Goal: Task Accomplishment & Management: Manage account settings

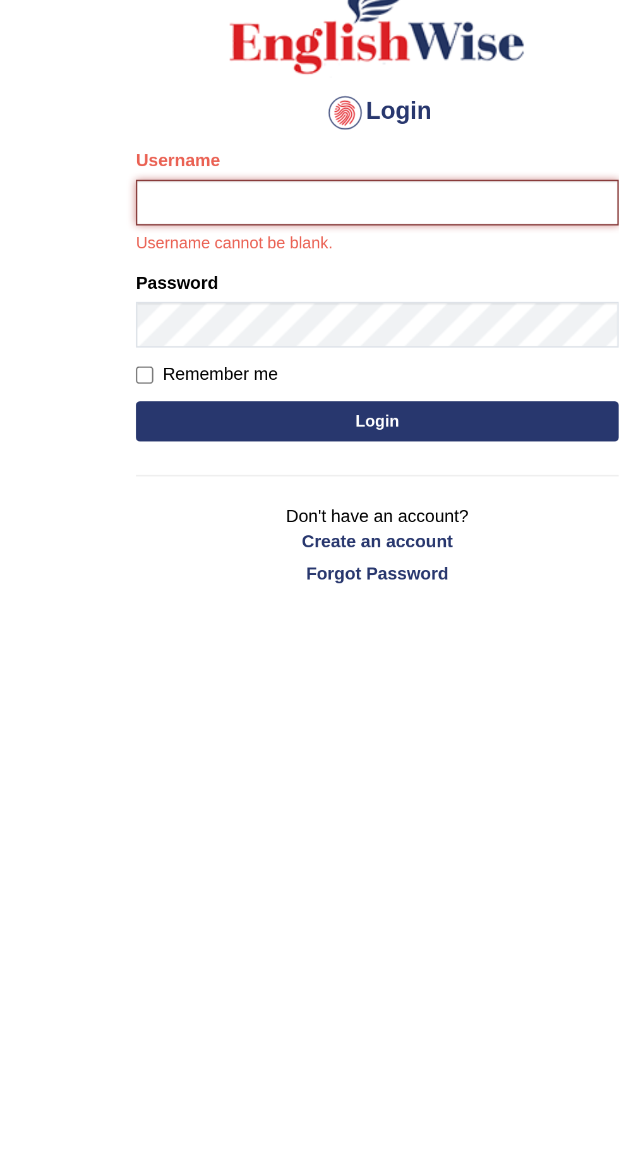
click at [232, 200] on input "Username" at bounding box center [309, 203] width 227 height 21
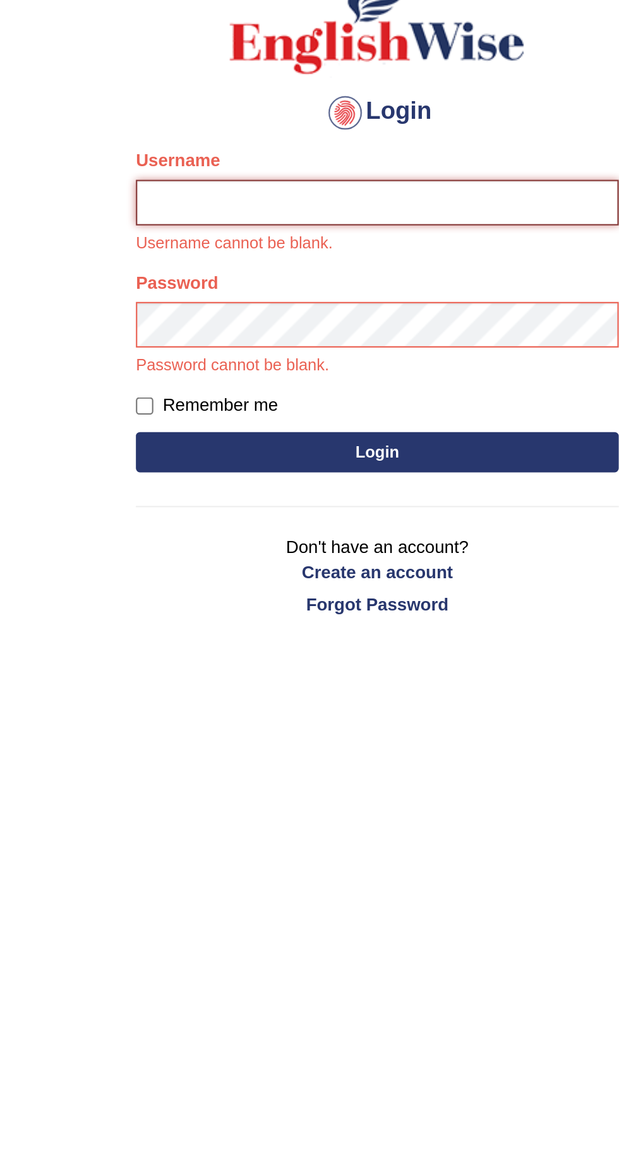
type input "Samirvohra"
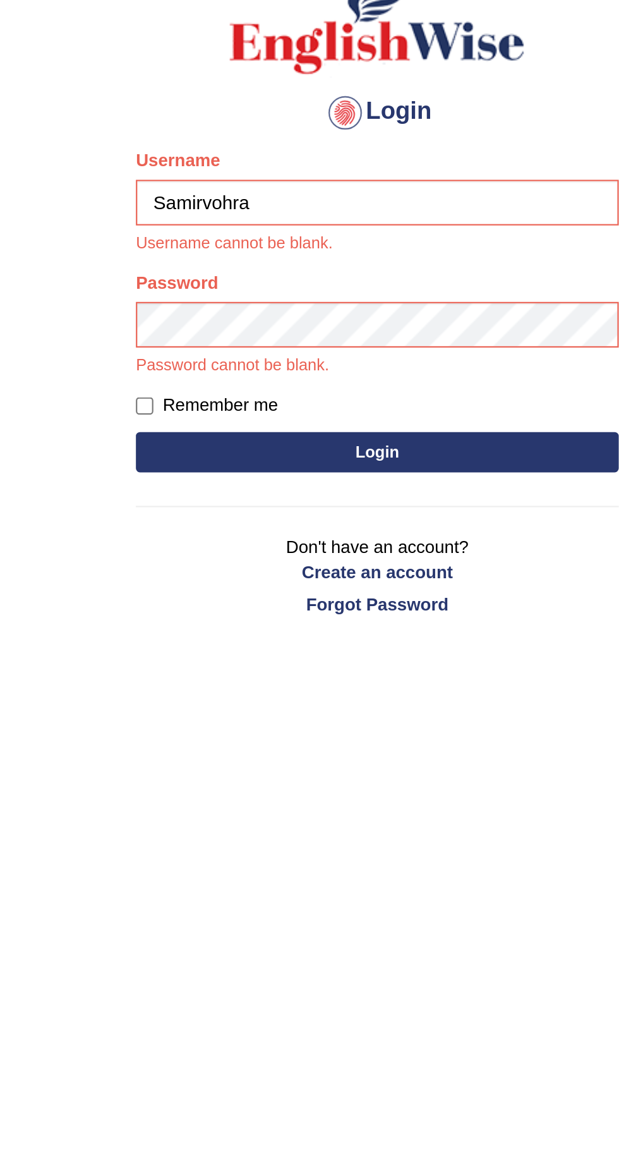
click at [196, 312] on button "Login" at bounding box center [309, 321] width 227 height 19
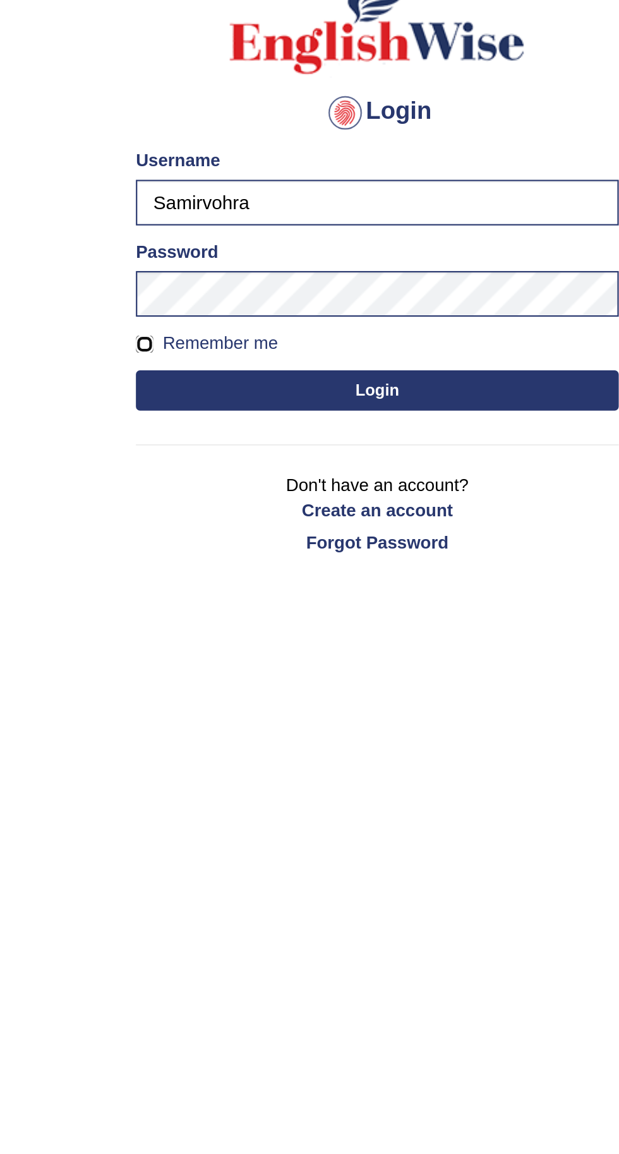
click at [199, 271] on input "Remember me" at bounding box center [200, 270] width 8 height 8
checkbox input "true"
click at [234, 300] on button "Login" at bounding box center [309, 291] width 227 height 19
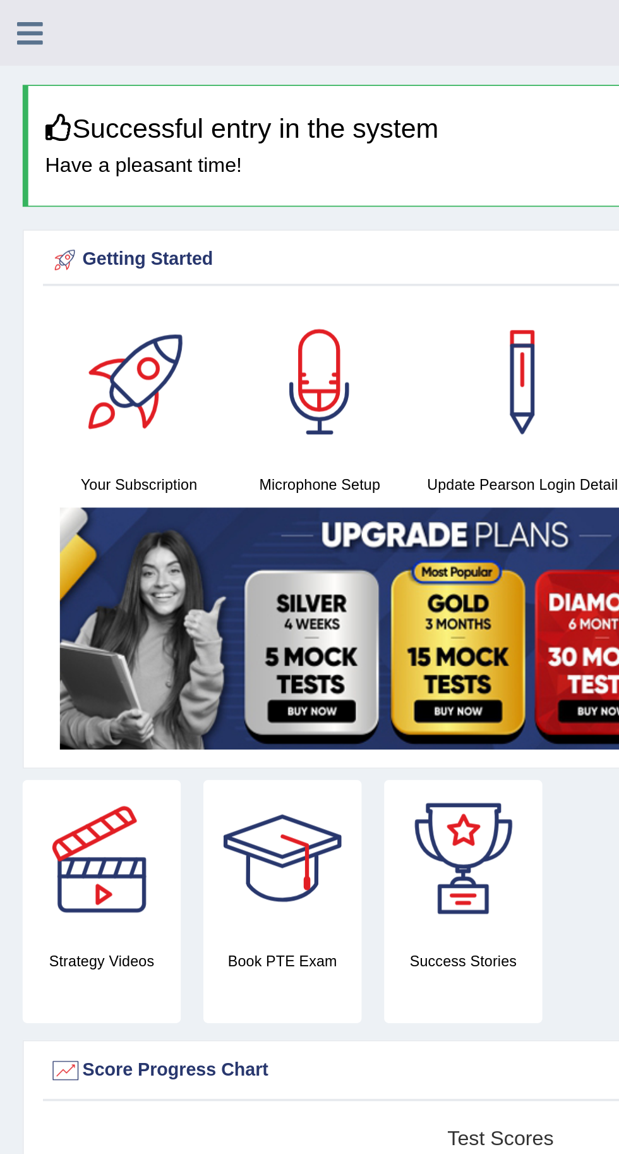
click at [21, 18] on icon at bounding box center [16, 18] width 15 height 16
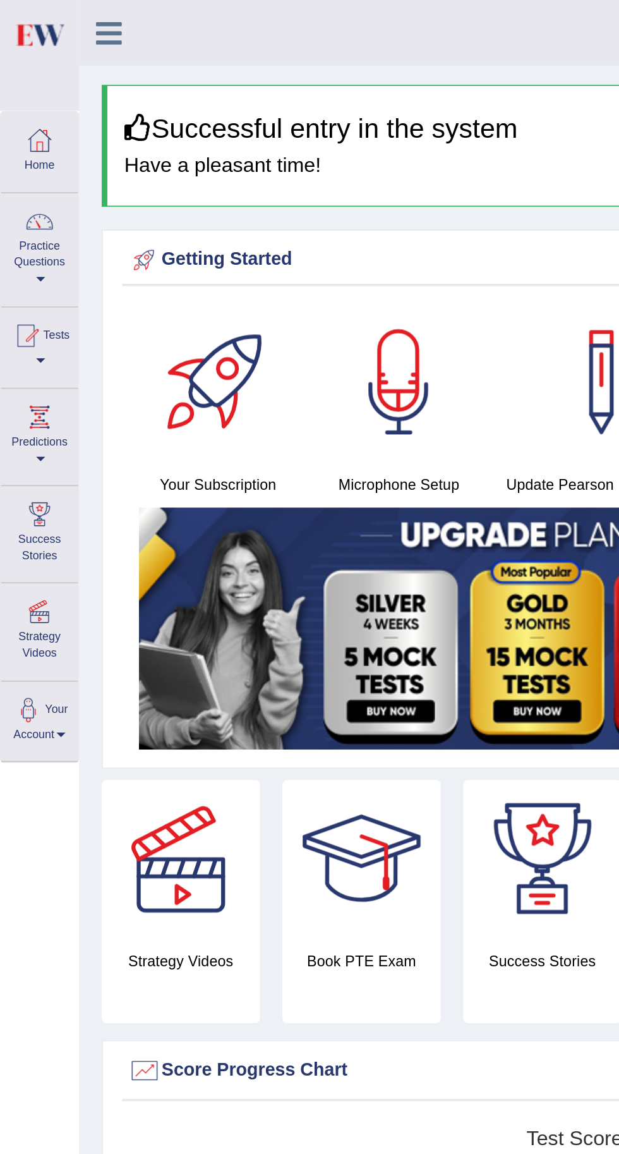
click at [23, 156] on span at bounding box center [22, 156] width 5 height 3
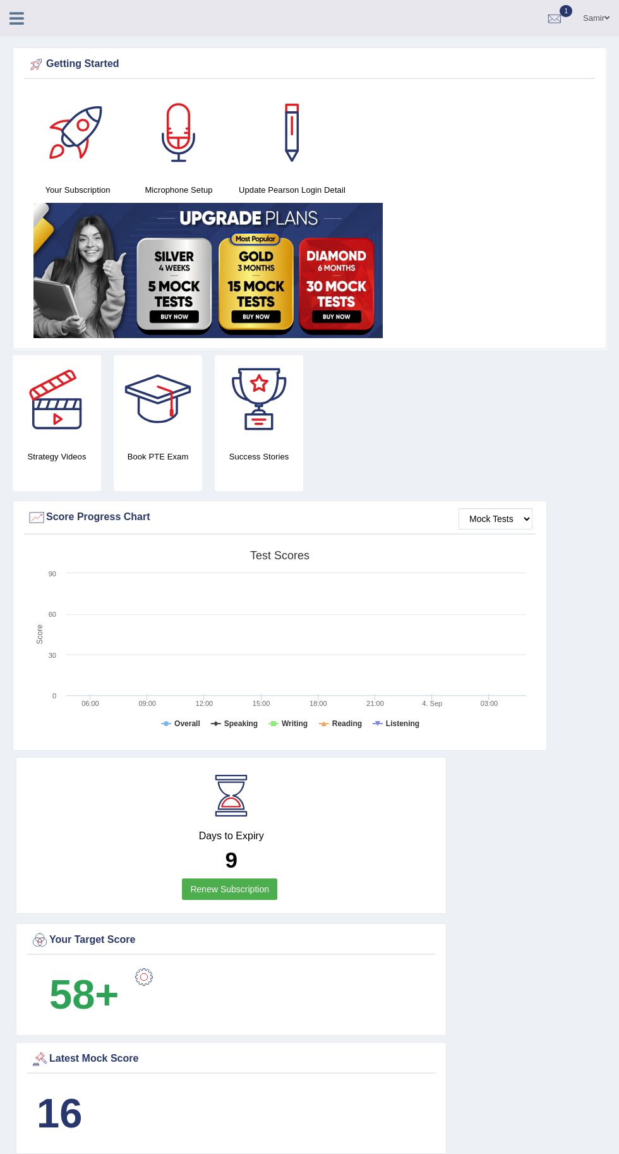
click at [591, 21] on link "Samir" at bounding box center [596, 16] width 45 height 33
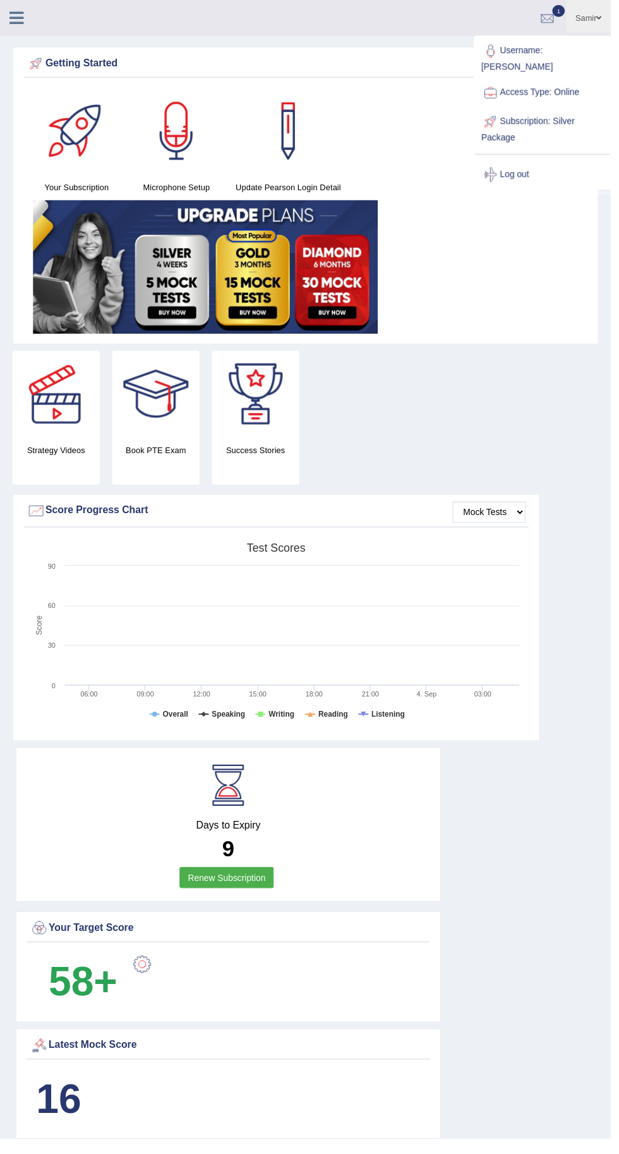
click at [523, 179] on ul "Toggle navigation Username: Samirvohra Access Type: Online Subscription: Silver…" at bounding box center [549, 116] width 139 height 160
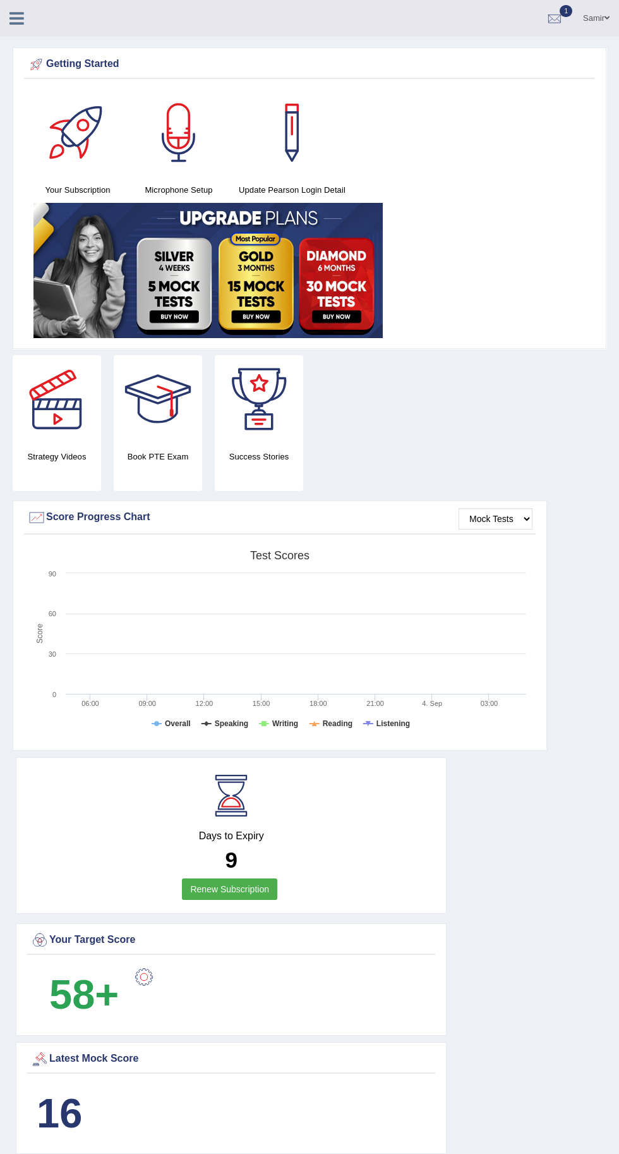
click at [594, 24] on link "Samir" at bounding box center [596, 16] width 45 height 33
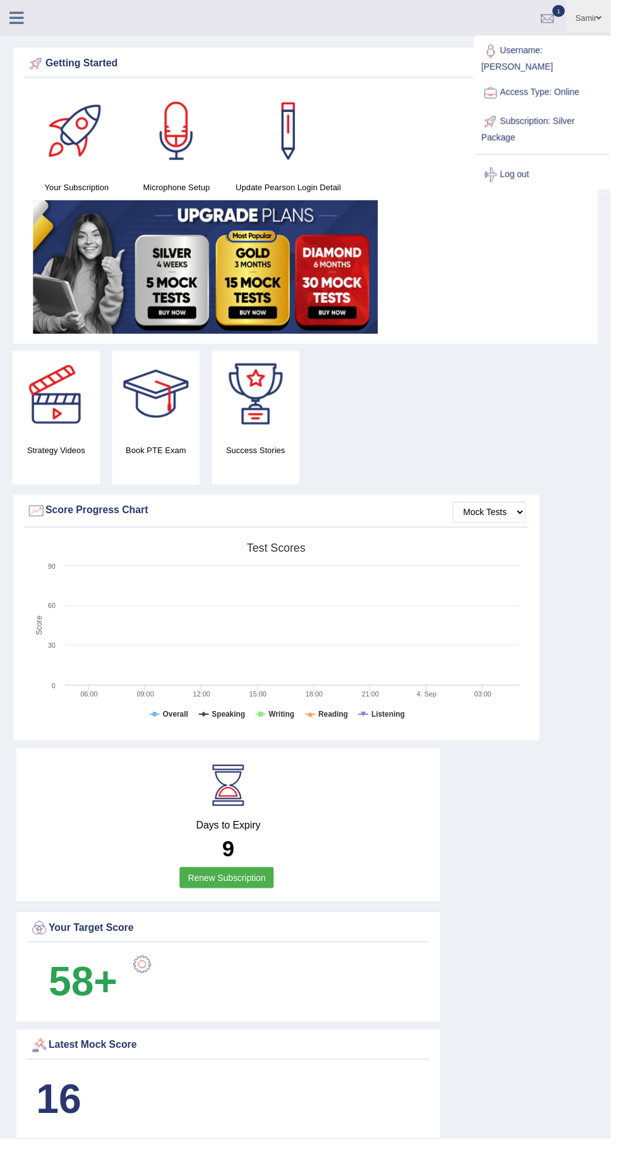
click at [533, 162] on link "Log out" at bounding box center [549, 176] width 136 height 29
